Goal: Task Accomplishment & Management: Manage account settings

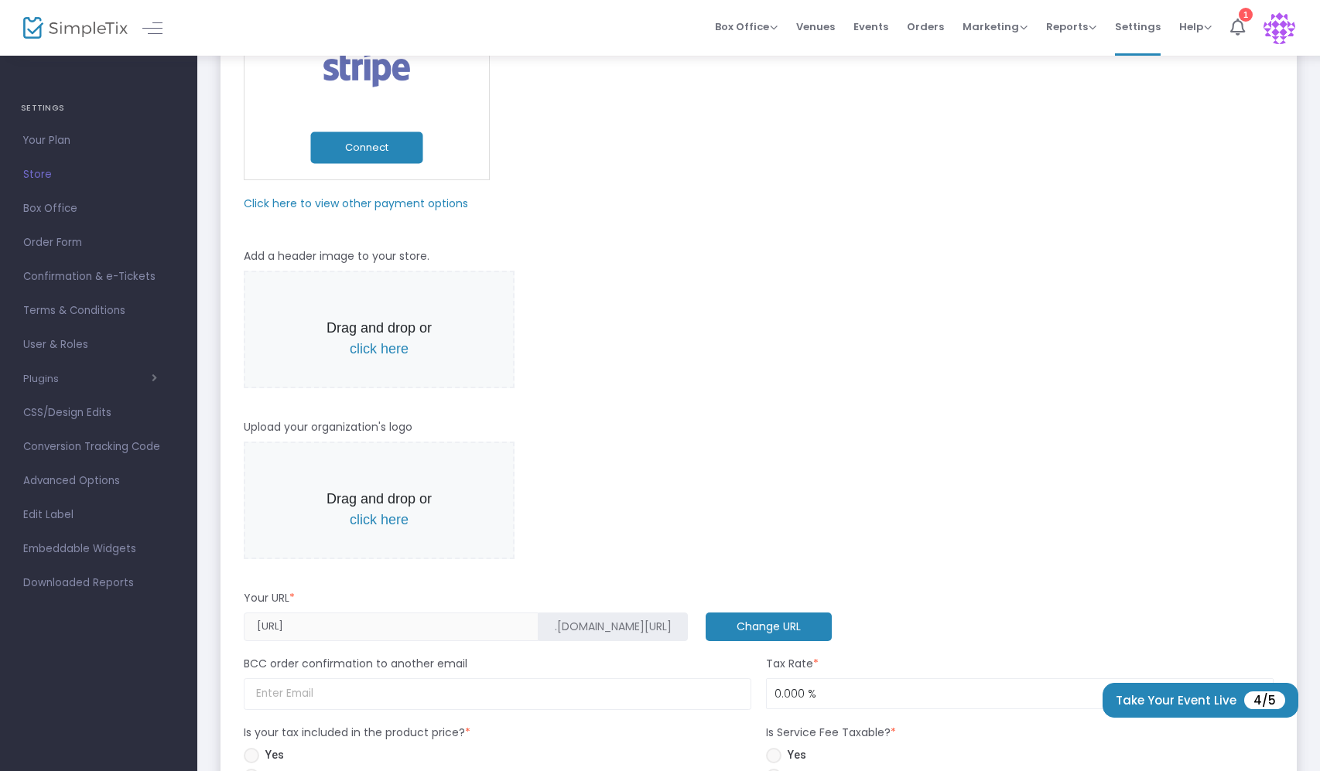
click at [368, 360] on p "Drag and drop or click here" at bounding box center [379, 339] width 128 height 42
click at [366, 357] on span "click here" at bounding box center [379, 348] width 59 height 15
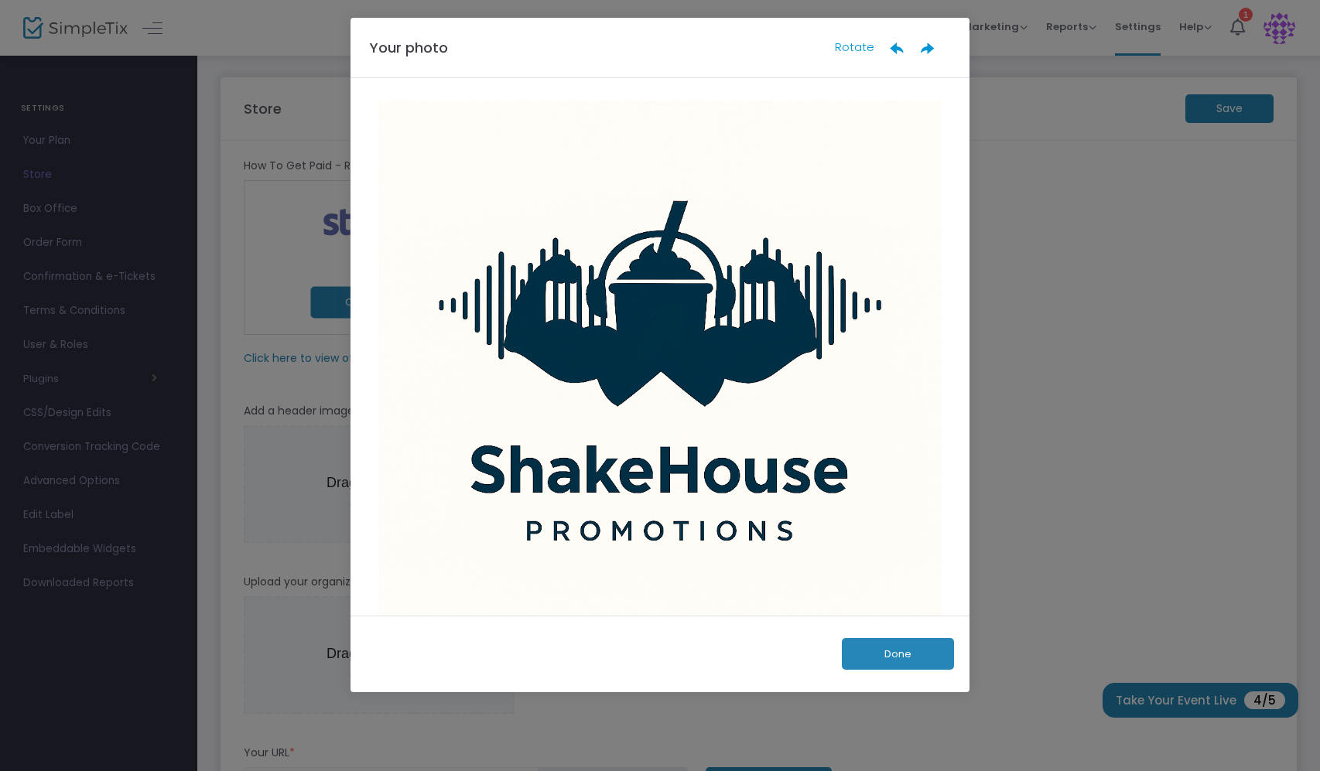
click at [901, 651] on button "Done" at bounding box center [898, 654] width 112 height 32
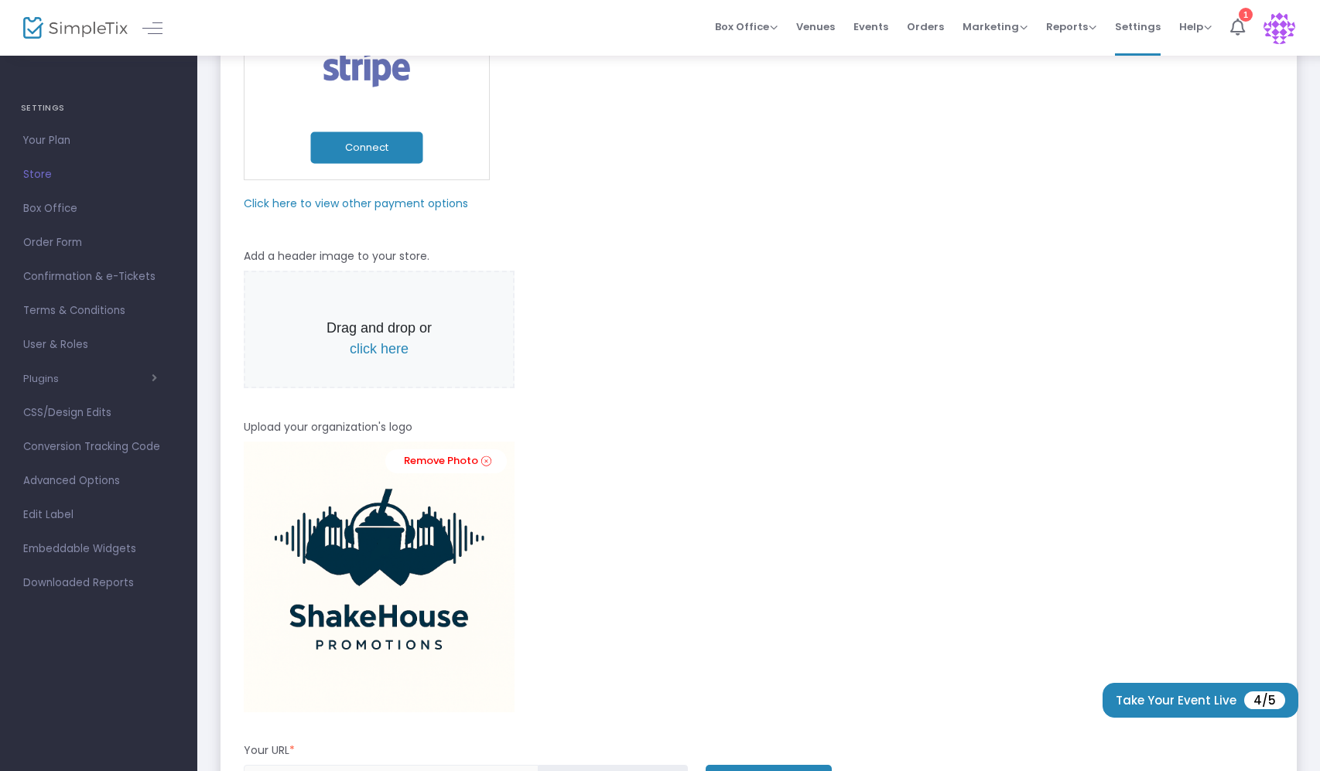
scroll to position [464, 0]
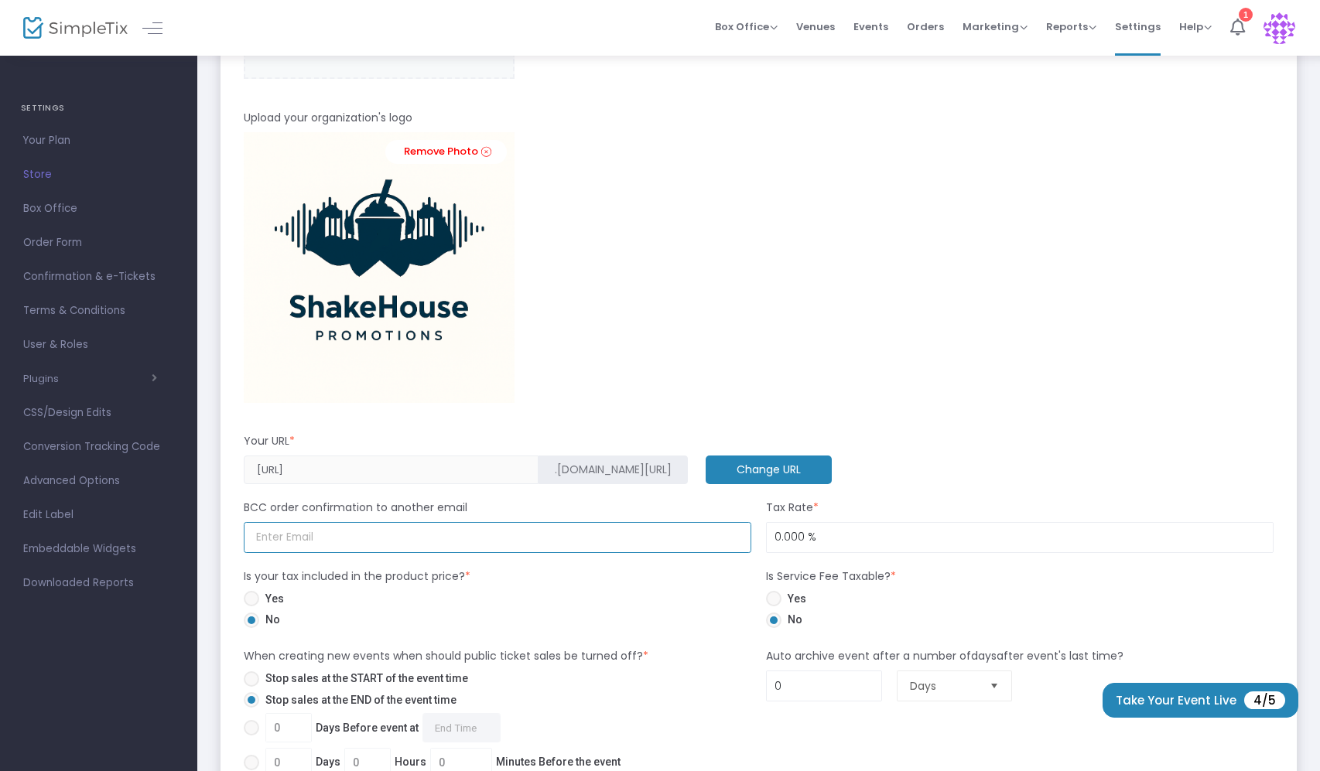
click at [383, 530] on input at bounding box center [498, 538] width 508 height 32
drag, startPoint x: 836, startPoint y: 359, endPoint x: 822, endPoint y: 363, distance: 14.5
click at [834, 80] on div "Remove Photo" at bounding box center [759, 20] width 1030 height 118
click at [778, 535] on input "0" at bounding box center [1020, 537] width 506 height 29
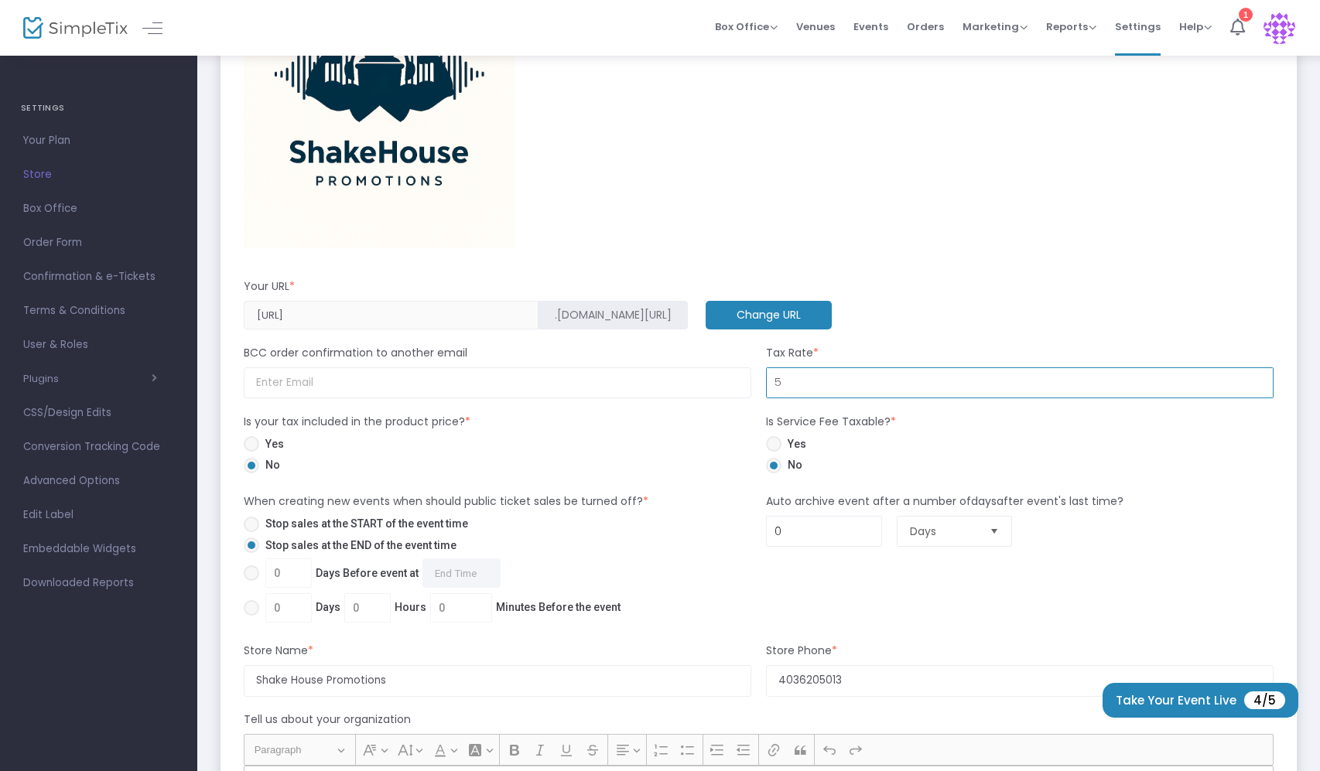
type input "5.000 %"
click at [700, 477] on div "Yes No" at bounding box center [497, 457] width 522 height 43
click at [948, 540] on span "Days" at bounding box center [944, 531] width 80 height 29
drag, startPoint x: 935, startPoint y: 530, endPoint x: 863, endPoint y: 531, distance: 72.0
click at [934, 530] on span "Days" at bounding box center [943, 531] width 67 height 15
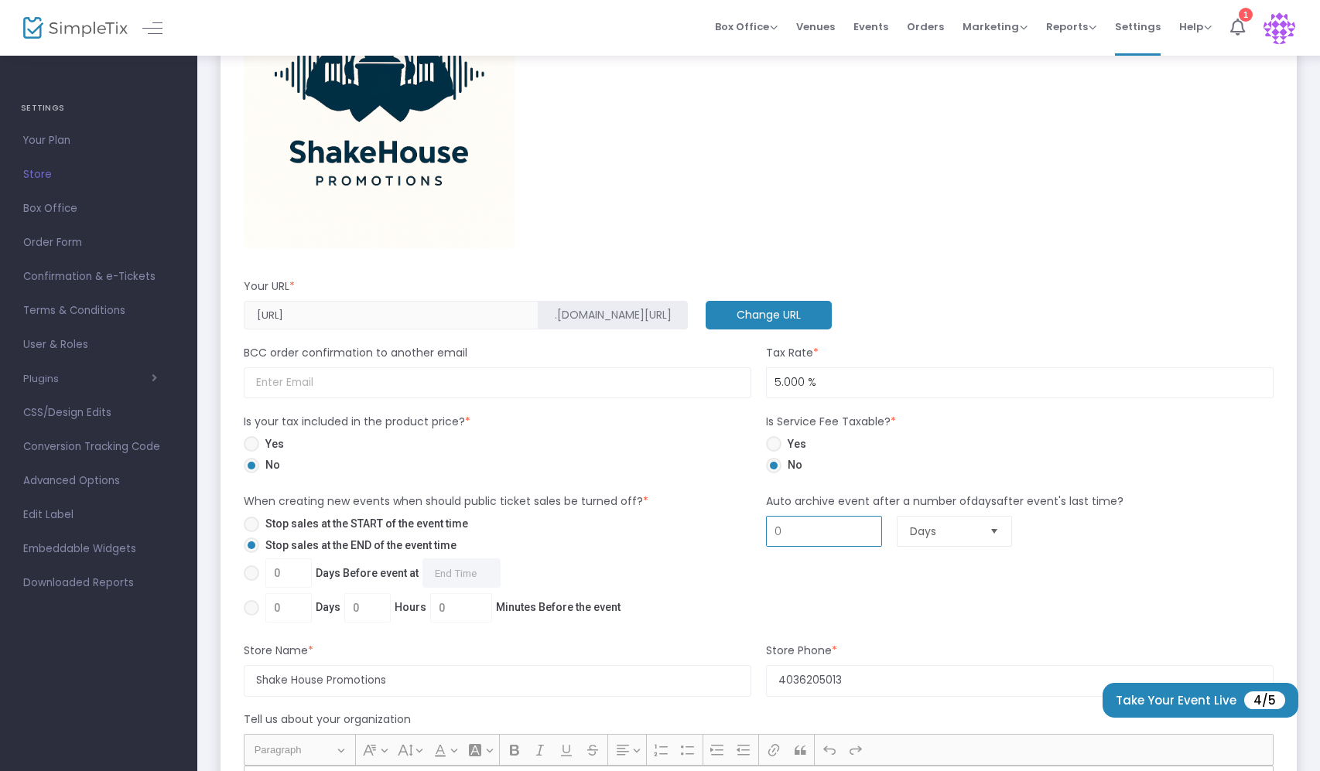
click at [807, 534] on input "0" at bounding box center [824, 531] width 114 height 29
type input "2"
type input "1"
click at [249, 519] on span at bounding box center [251, 524] width 15 height 15
click at [251, 532] on input "Stop sales at the START of the event time" at bounding box center [251, 532] width 1 height 1
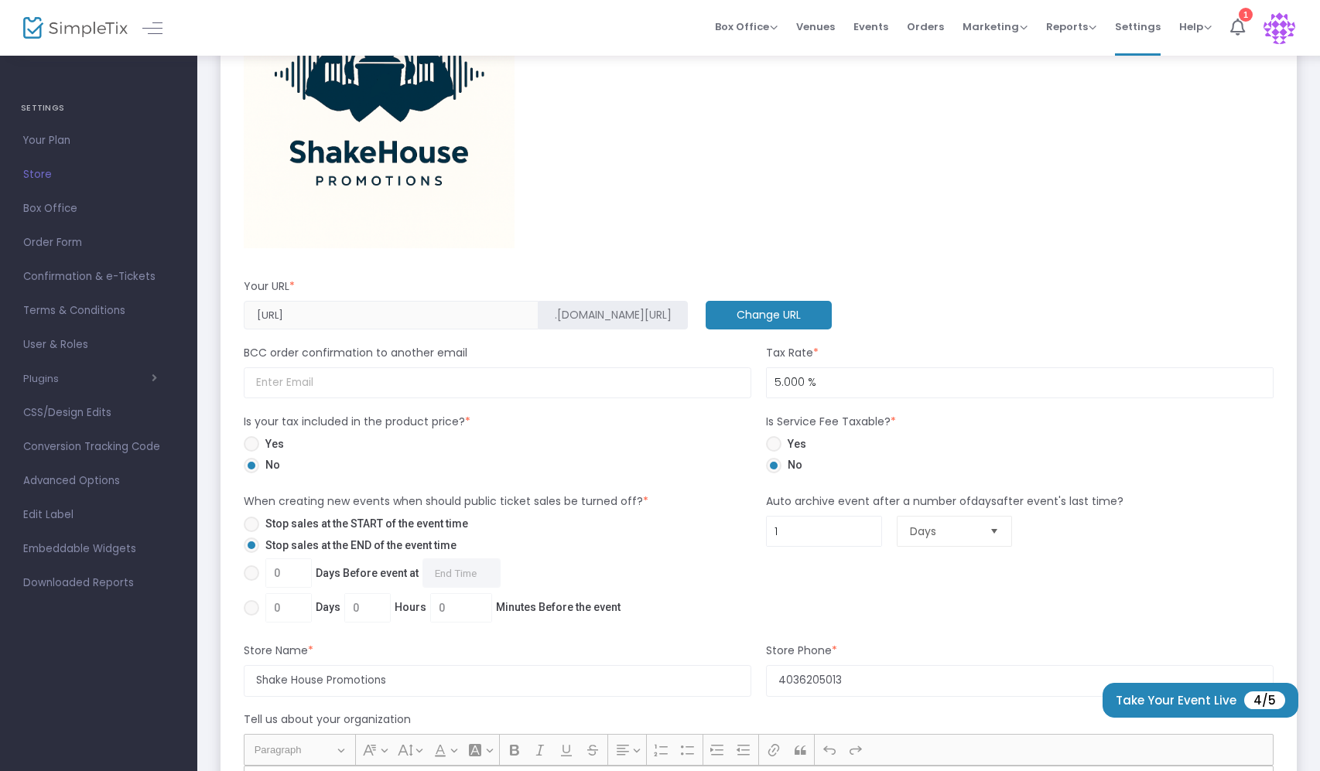
radio input "true"
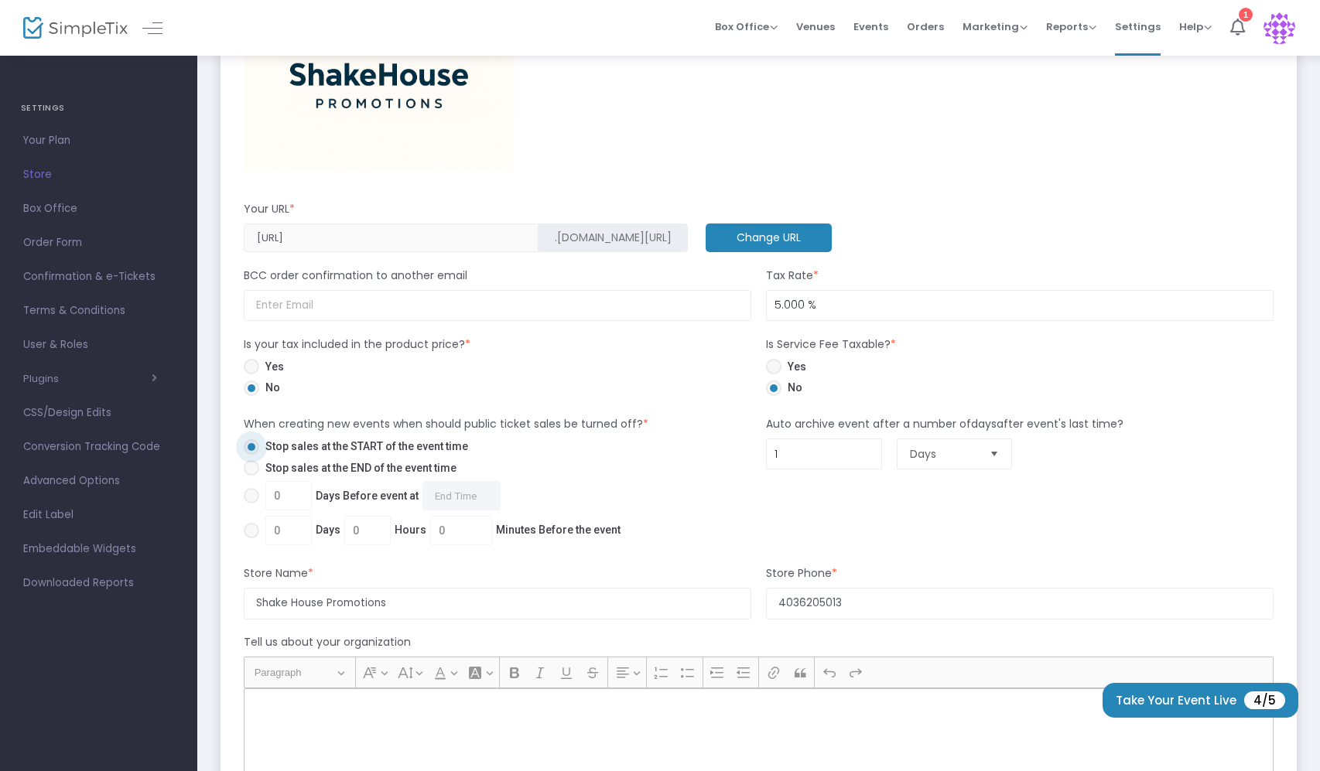
scroll to position [774, 0]
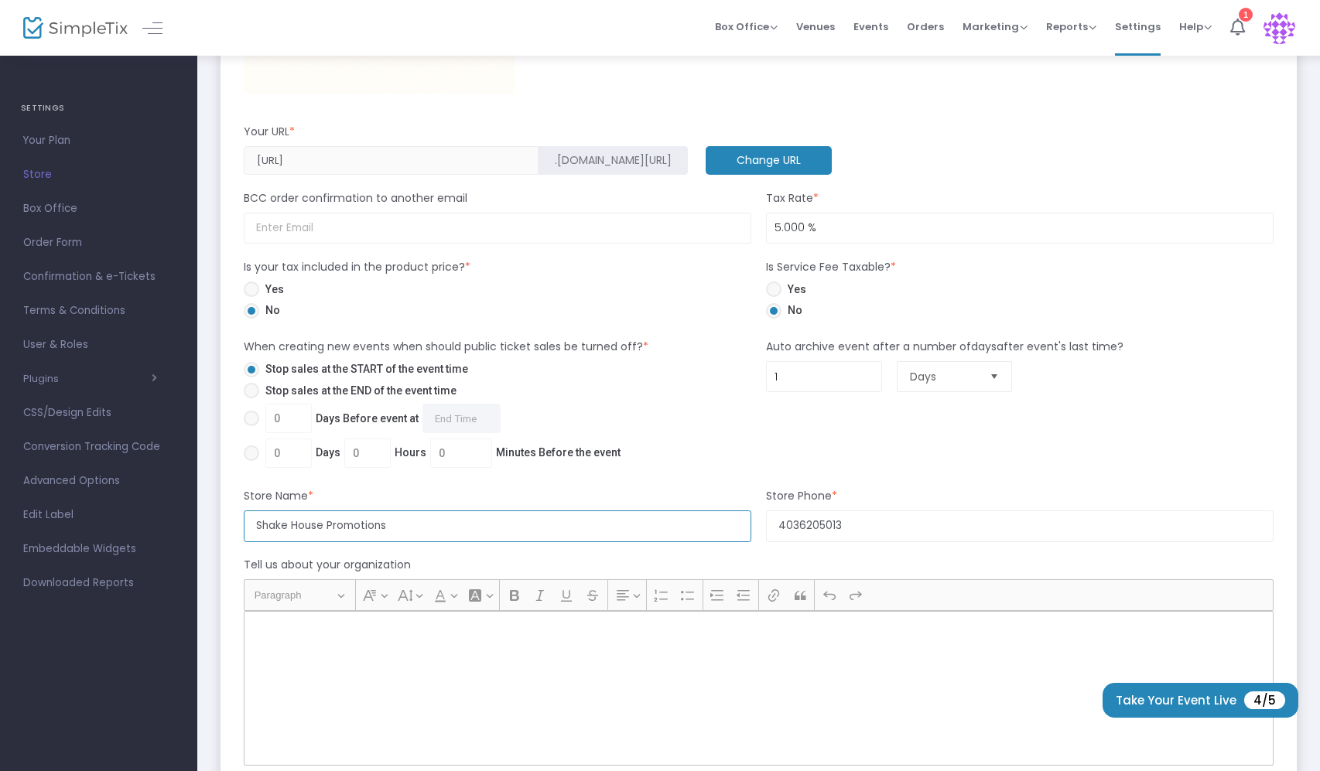
click at [295, 529] on input "Shake House Promotions" at bounding box center [498, 527] width 508 height 32
drag, startPoint x: 446, startPoint y: 527, endPoint x: 223, endPoint y: 523, distance: 222.9
click at [223, 523] on m-panel-content "How To Get Paid - Recommended Payment Providers Online Orders Transaction cost …" at bounding box center [759, 221] width 1076 height 1709
type input "ShakeHouse Promotions"
drag, startPoint x: 269, startPoint y: 519, endPoint x: 185, endPoint y: 491, distance: 89.1
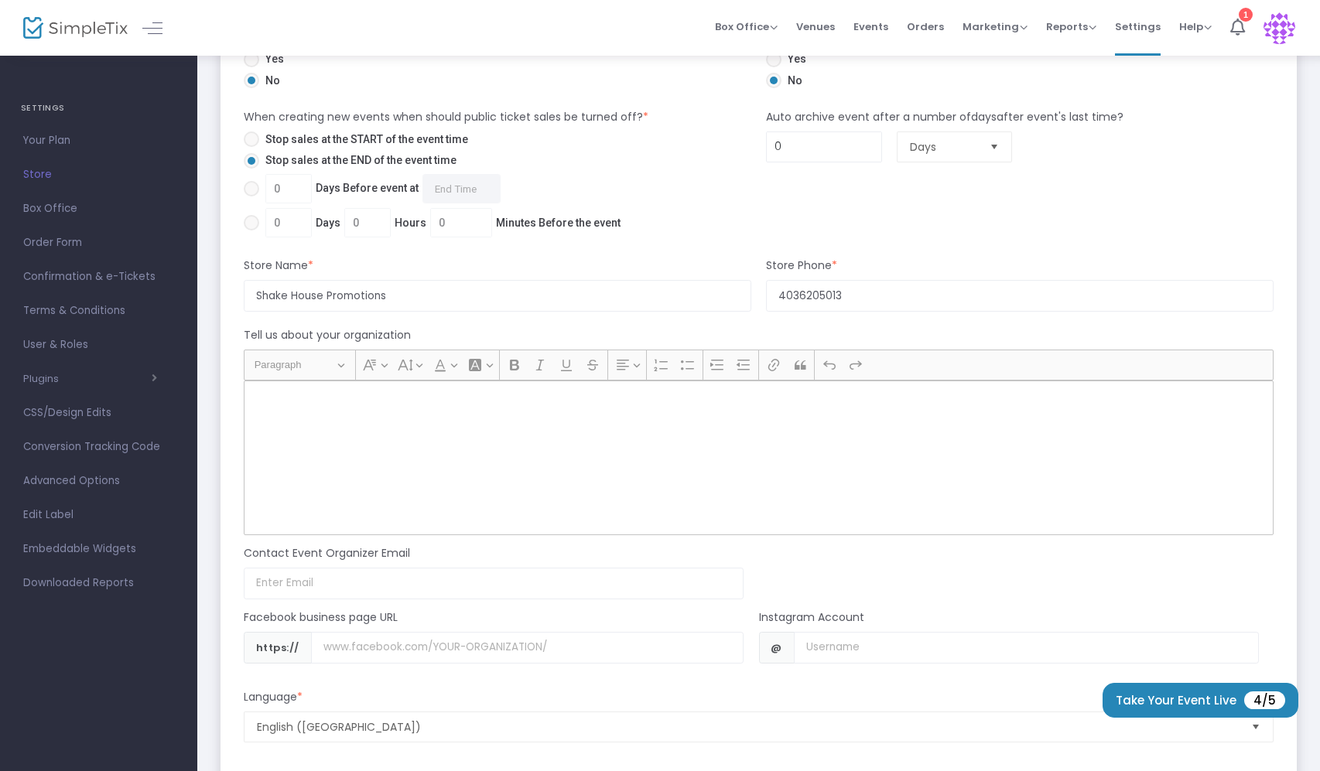
scroll to position [929, 0]
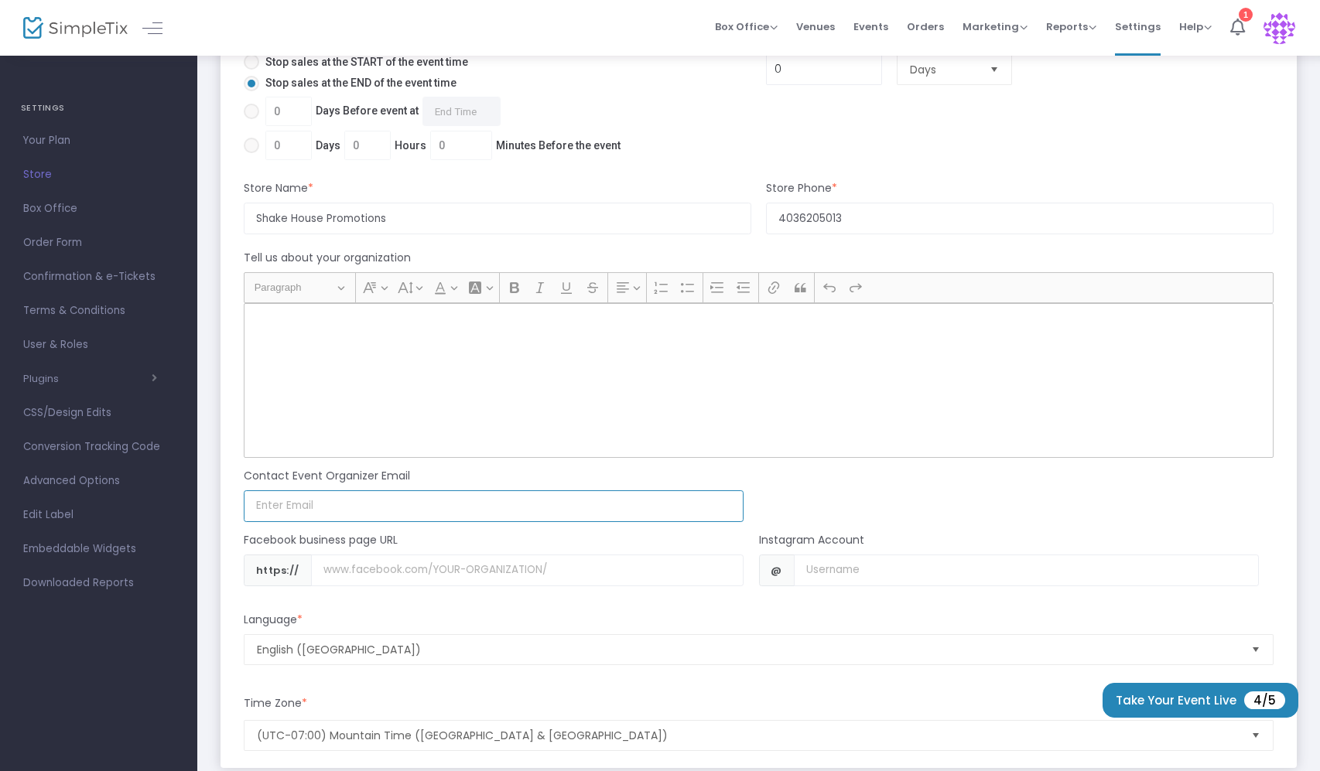
click at [306, 501] on input at bounding box center [494, 507] width 500 height 32
drag, startPoint x: 330, startPoint y: 389, endPoint x: 340, endPoint y: 315, distance: 75.0
click at [330, 388] on div "Rich Text Editor, main" at bounding box center [759, 380] width 1030 height 155
click at [309, 515] on input at bounding box center [494, 507] width 500 height 32
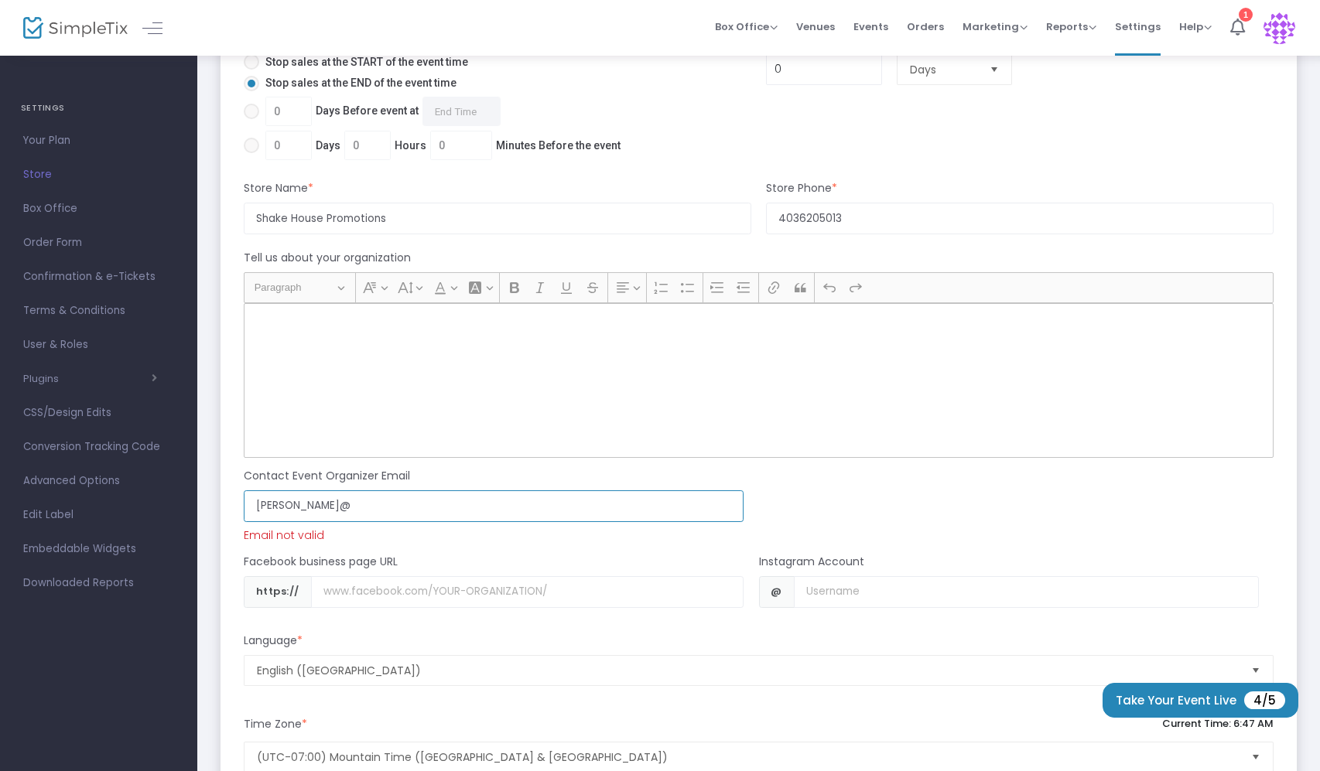
scroll to position [774, 0]
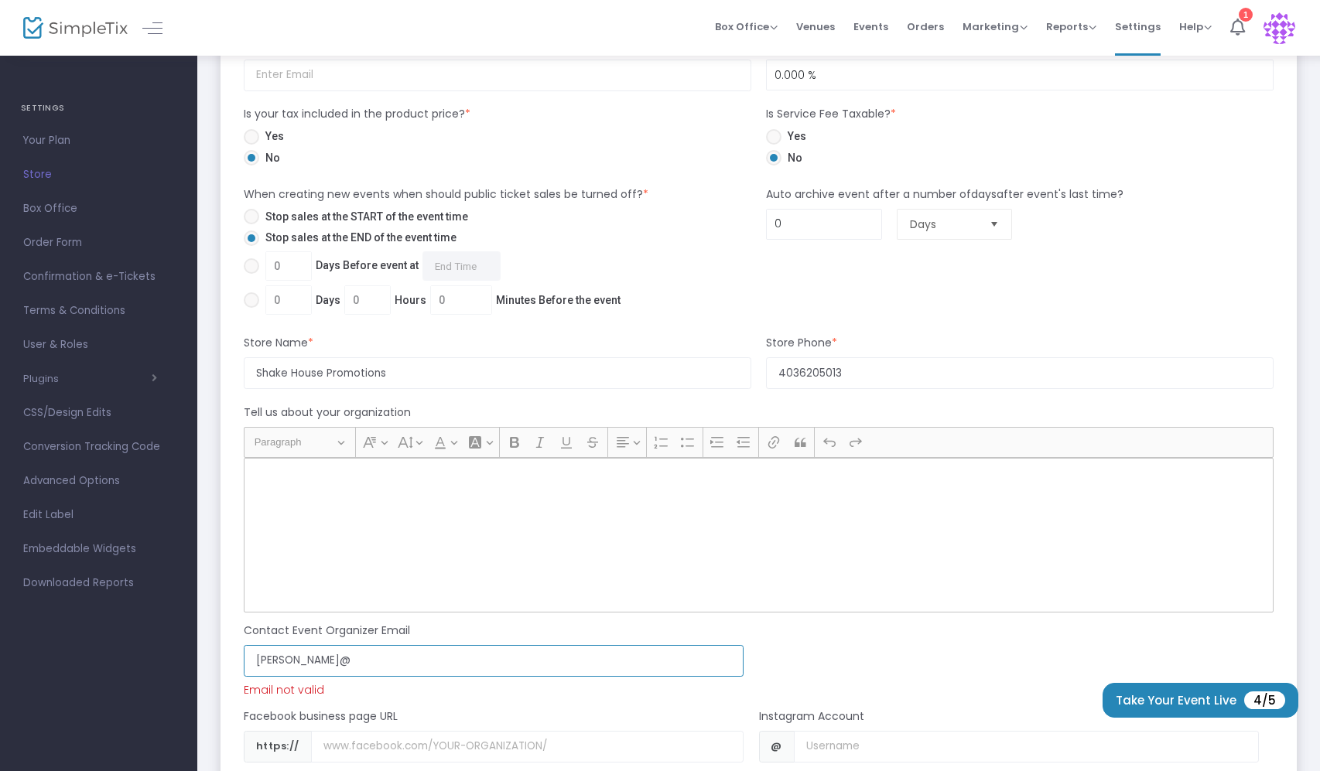
type input "[PERSON_NAME]@"
drag, startPoint x: 398, startPoint y: 376, endPoint x: 129, endPoint y: 364, distance: 268.8
click at [129, 364] on div "GENERAL Dashboard Event Details Ticket Settings Season Passes Season Tickets Cu…" at bounding box center [660, 135] width 1320 height 1819
click at [292, 371] on input "Shake House Promotions" at bounding box center [498, 373] width 508 height 32
click at [289, 376] on input "Shake House Promotions" at bounding box center [498, 373] width 508 height 32
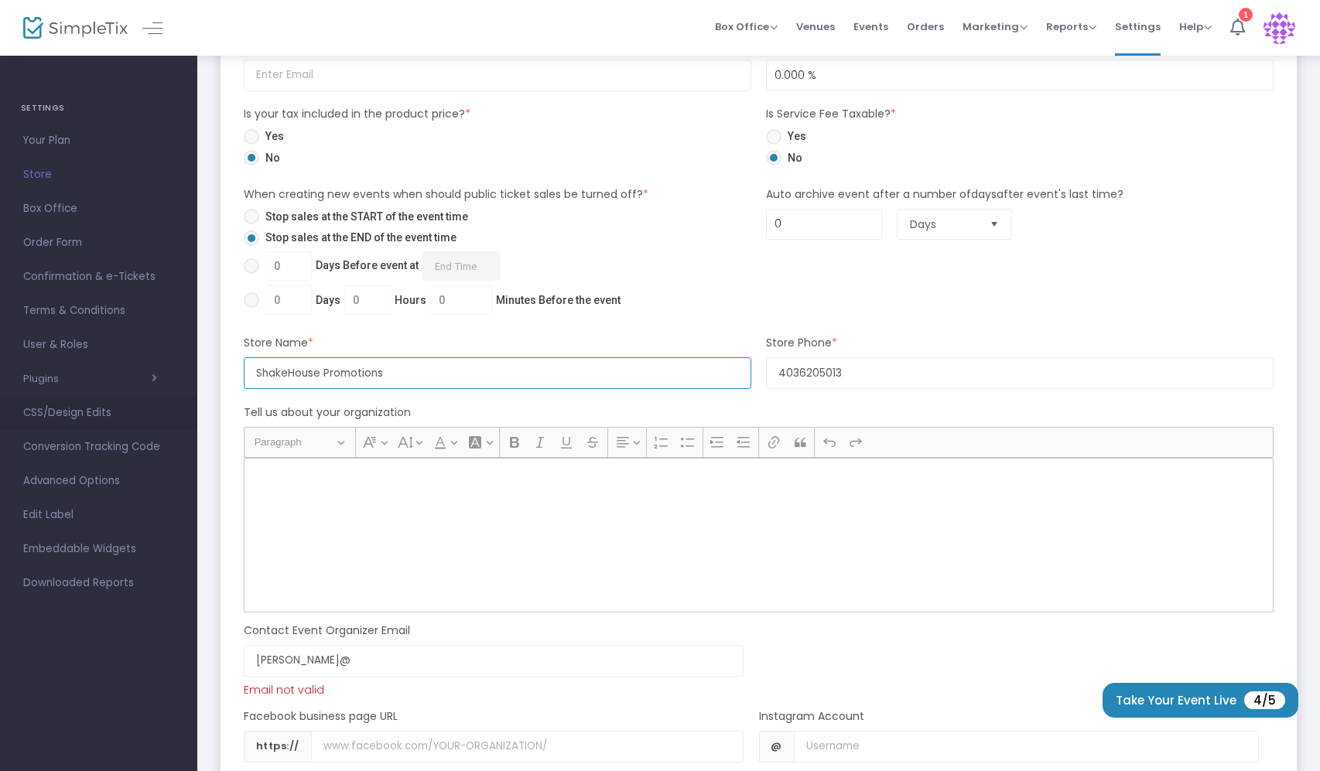
drag, startPoint x: 420, startPoint y: 380, endPoint x: 125, endPoint y: 400, distance: 295.5
click at [127, 400] on div "GENERAL Dashboard Event Details Ticket Settings Season Passes Season Tickets Cu…" at bounding box center [660, 135] width 1320 height 1819
type input "ShakeHouse Promotions"
click at [326, 660] on input "[PERSON_NAME]@" at bounding box center [494, 661] width 500 height 32
paste input "ShakeHouse Promotions"
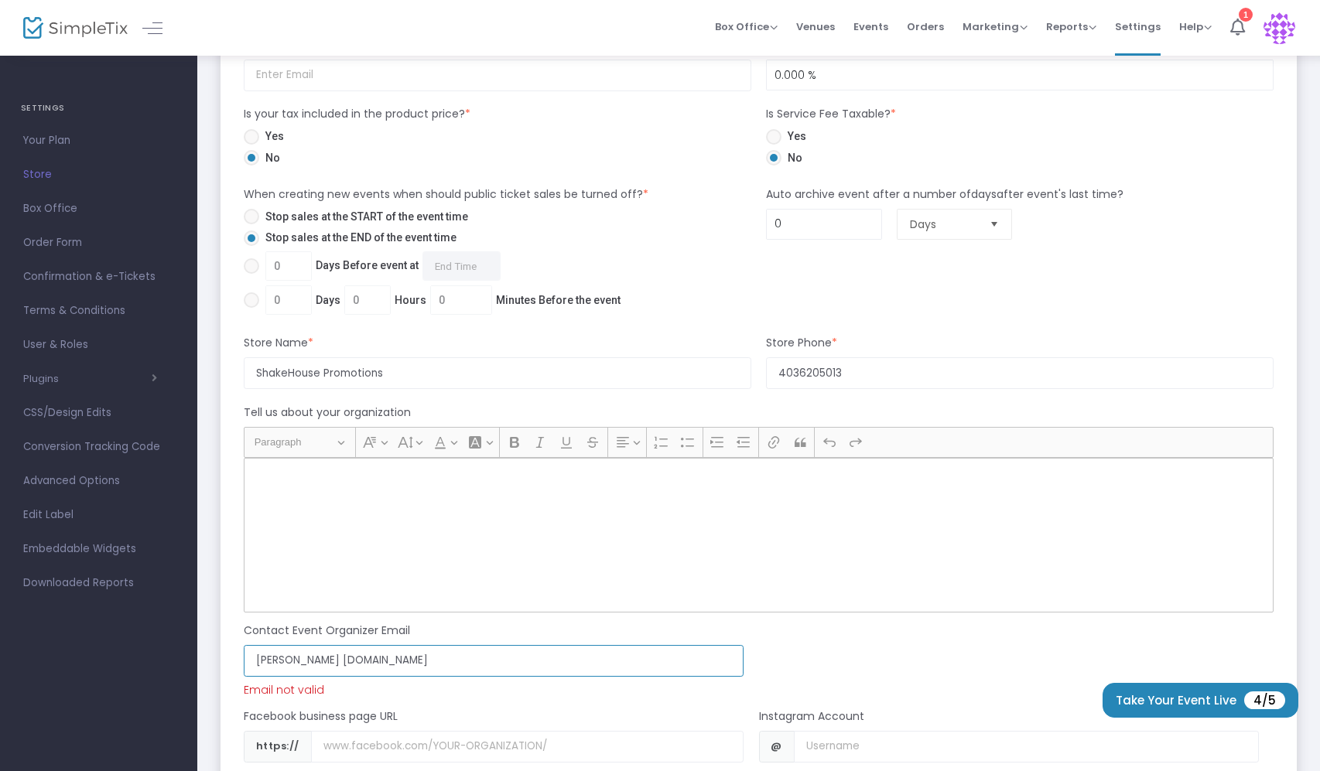
click at [371, 655] on input "[PERSON_NAME] [DOMAIN_NAME]" at bounding box center [494, 661] width 500 height 32
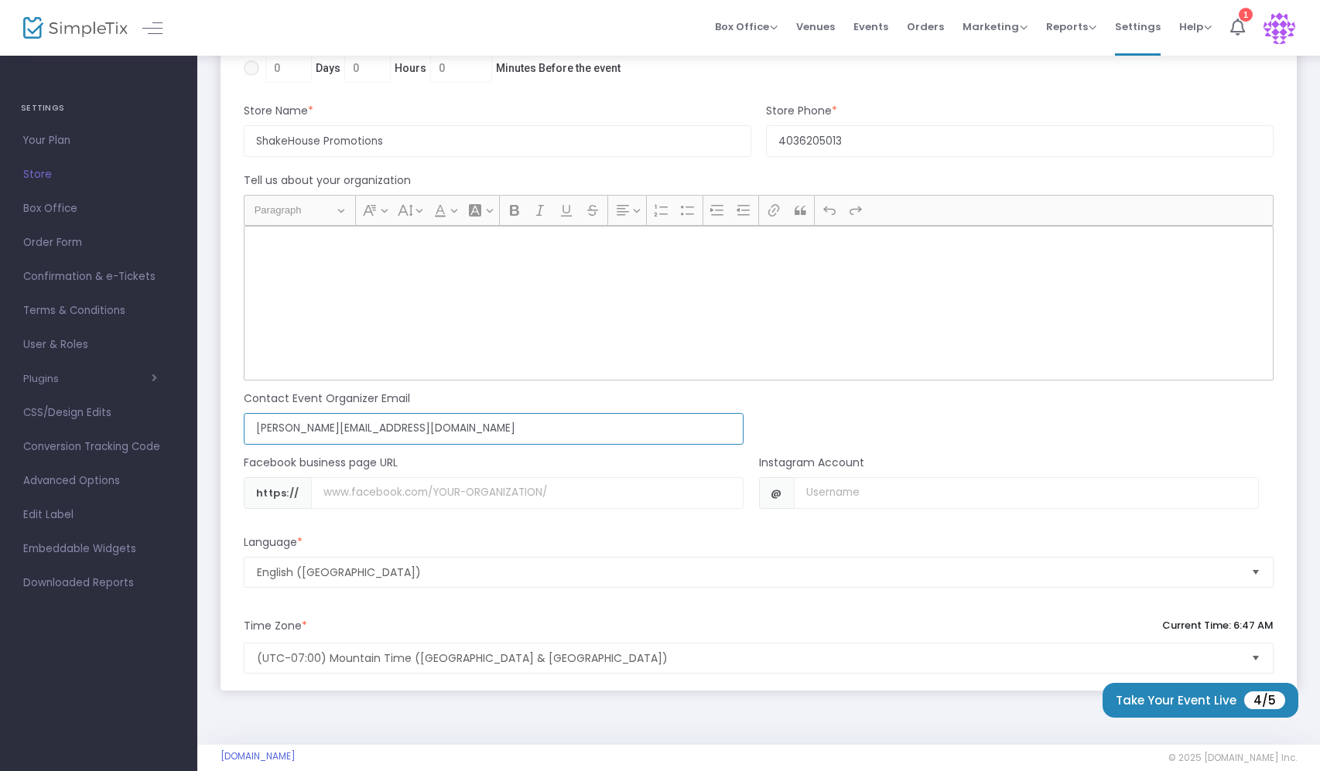
scroll to position [1026, 0]
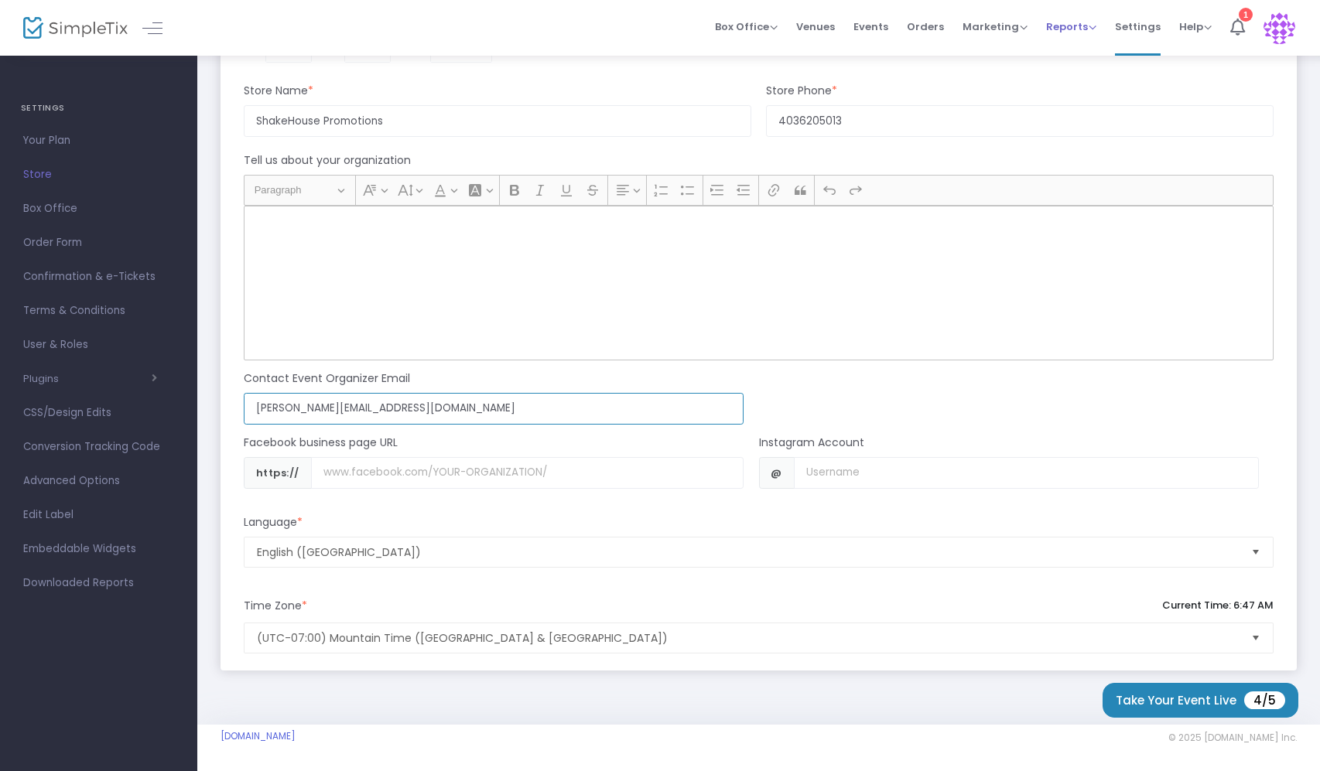
type input "[PERSON_NAME][EMAIL_ADDRESS][DOMAIN_NAME]"
